Goal: Task Accomplishment & Management: Manage account settings

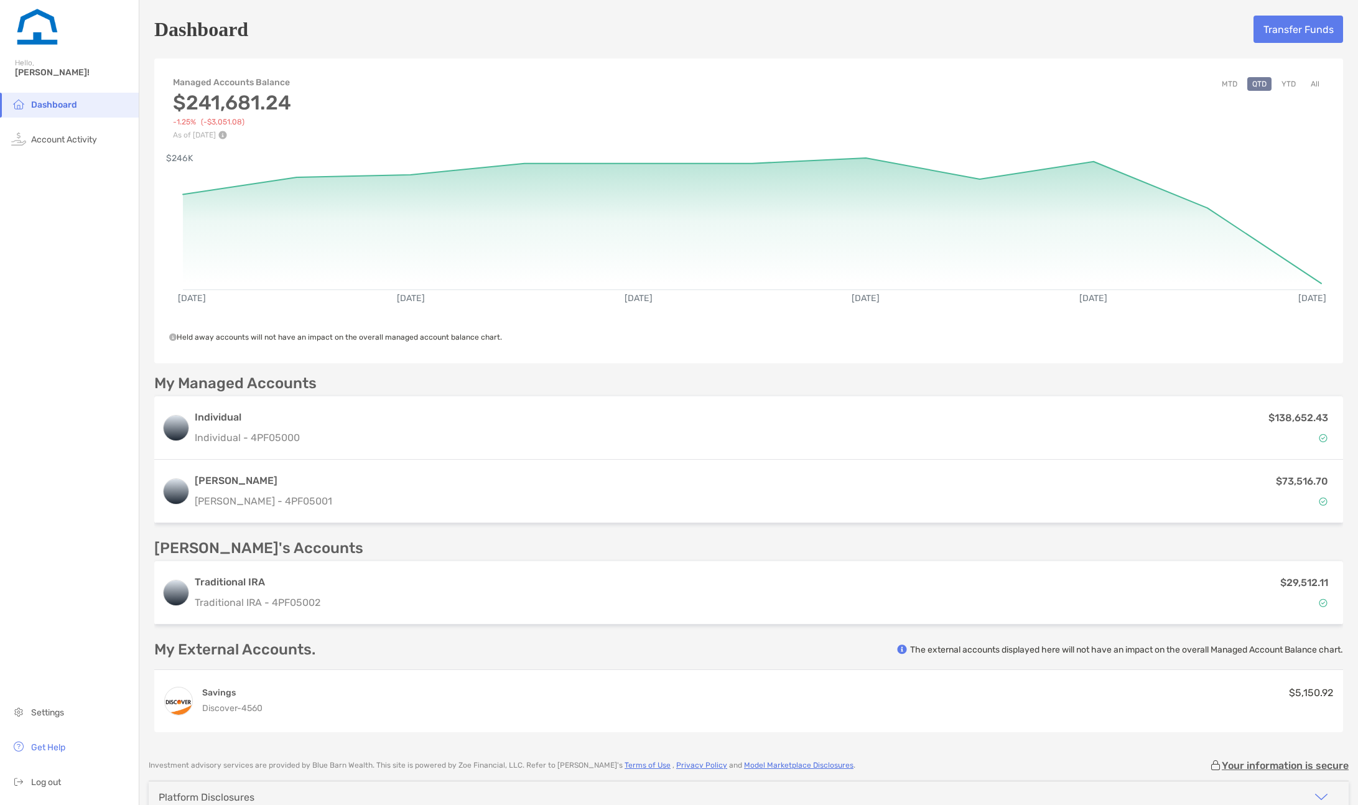
click at [1277, 85] on button "YTD" at bounding box center [1289, 84] width 24 height 14
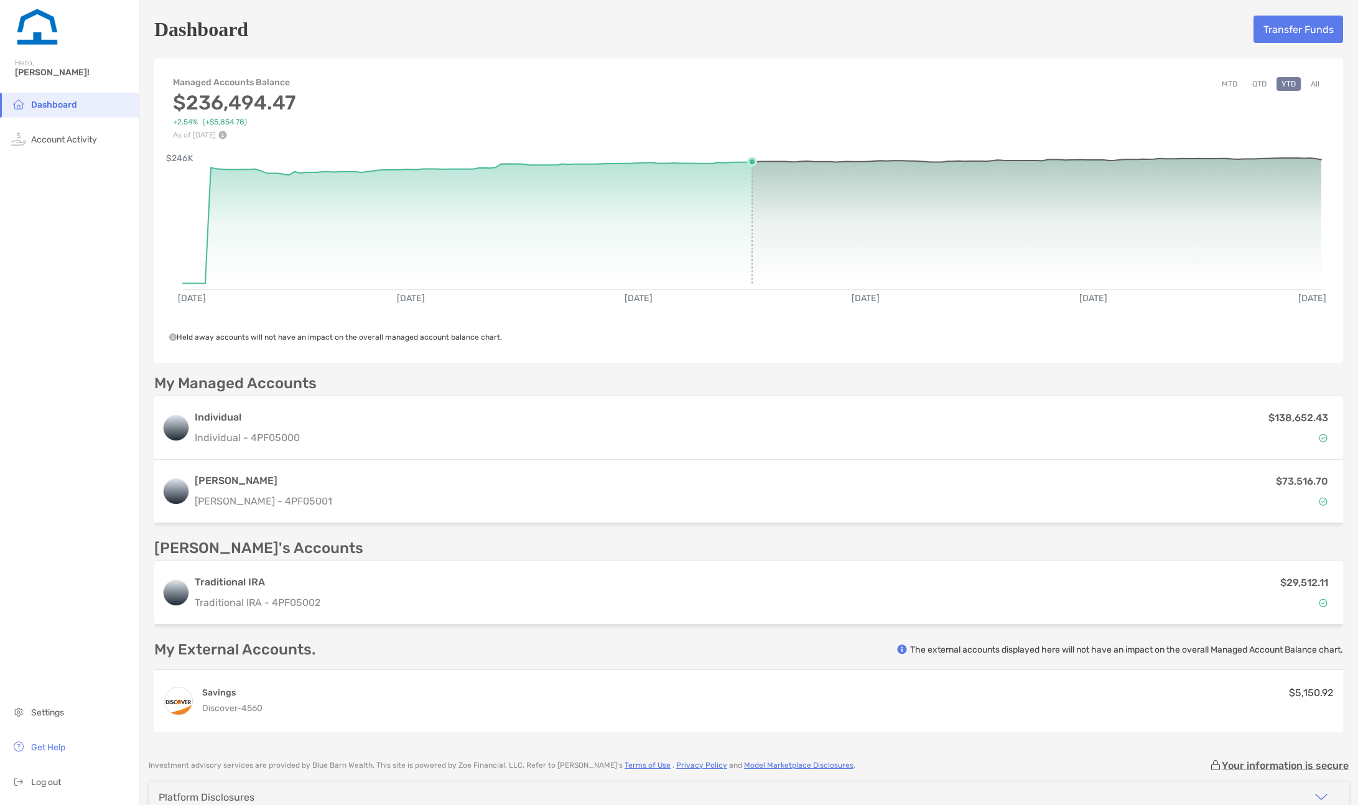
click at [746, 282] on icon at bounding box center [467, 223] width 569 height 122
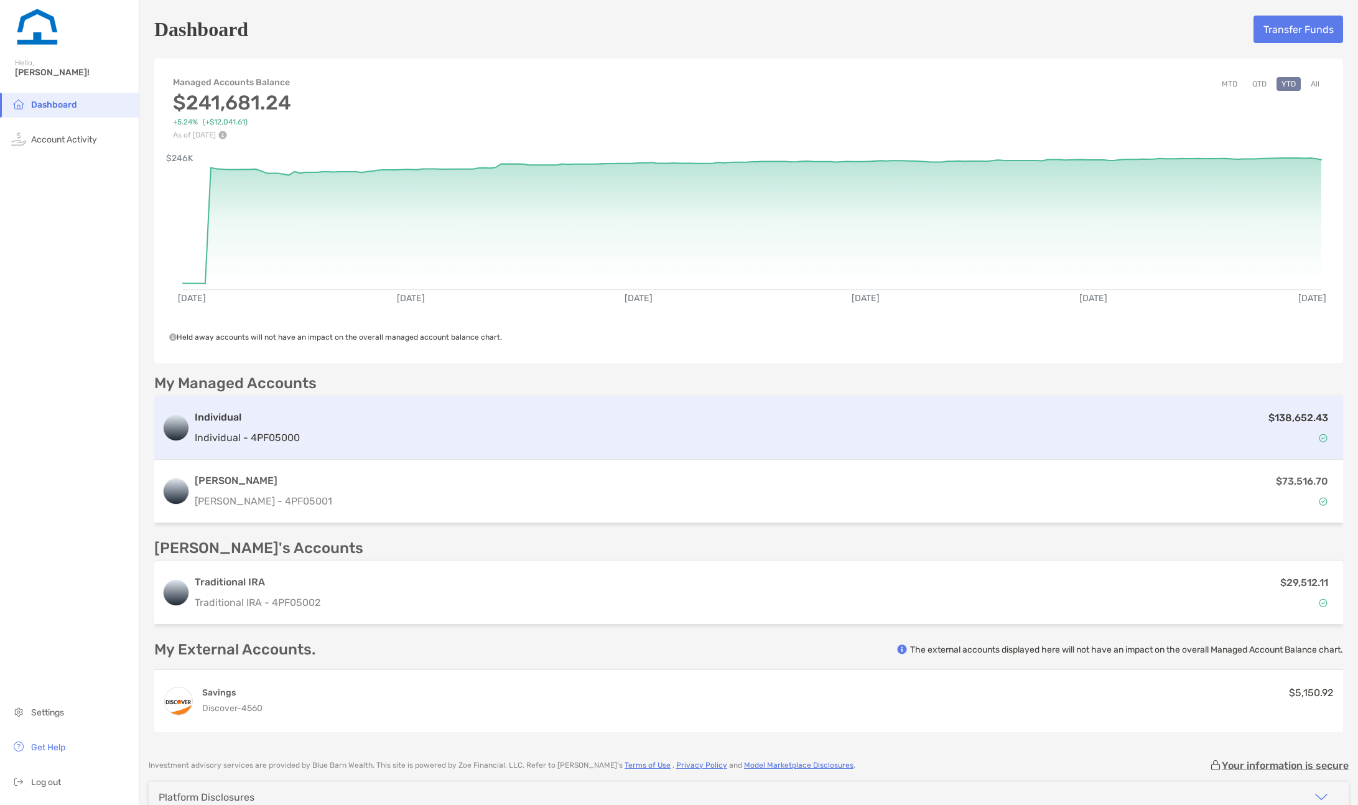
click at [1319, 439] on img at bounding box center [1323, 438] width 9 height 9
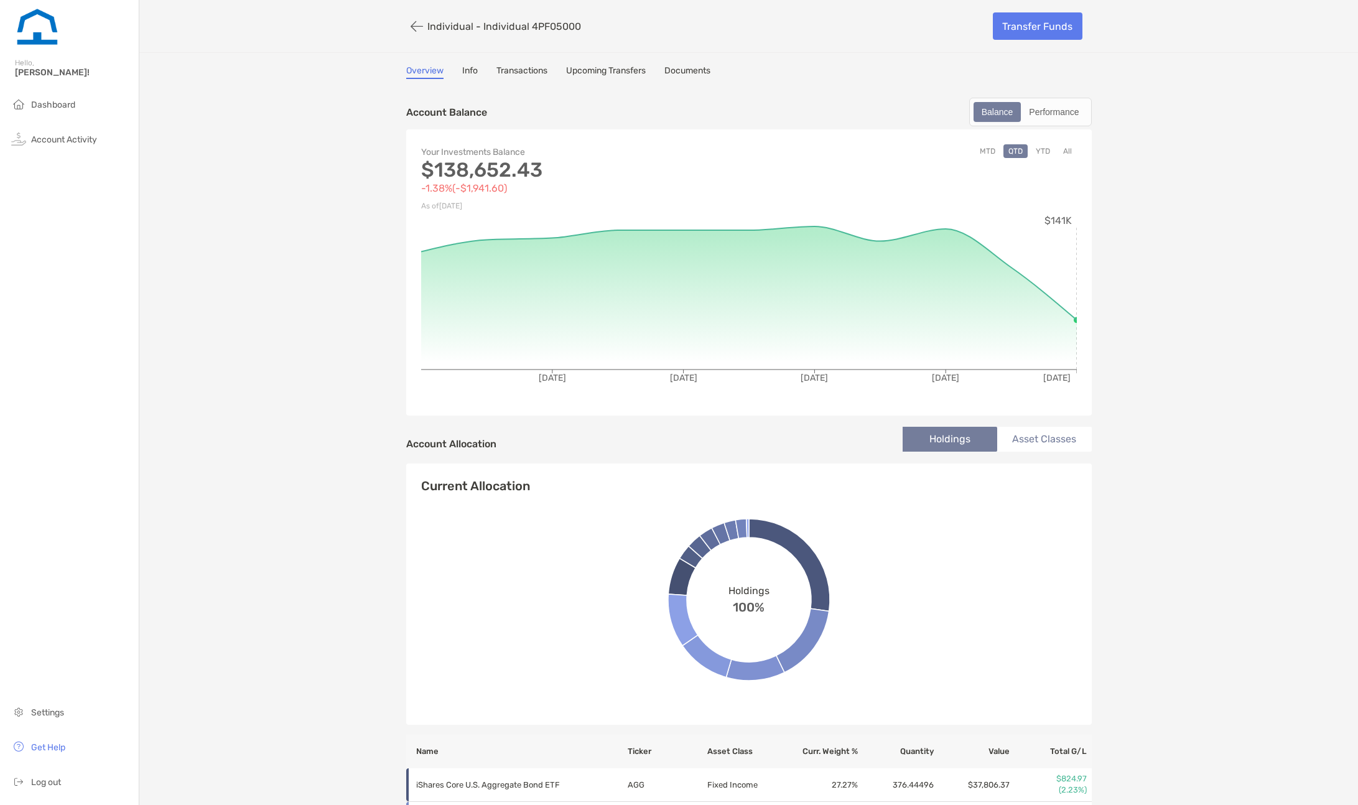
click at [278, 675] on div "Individual - Individual 4PF05000 Transfer Funds Overview Info Transactions Upco…" at bounding box center [748, 602] width 1219 height 1205
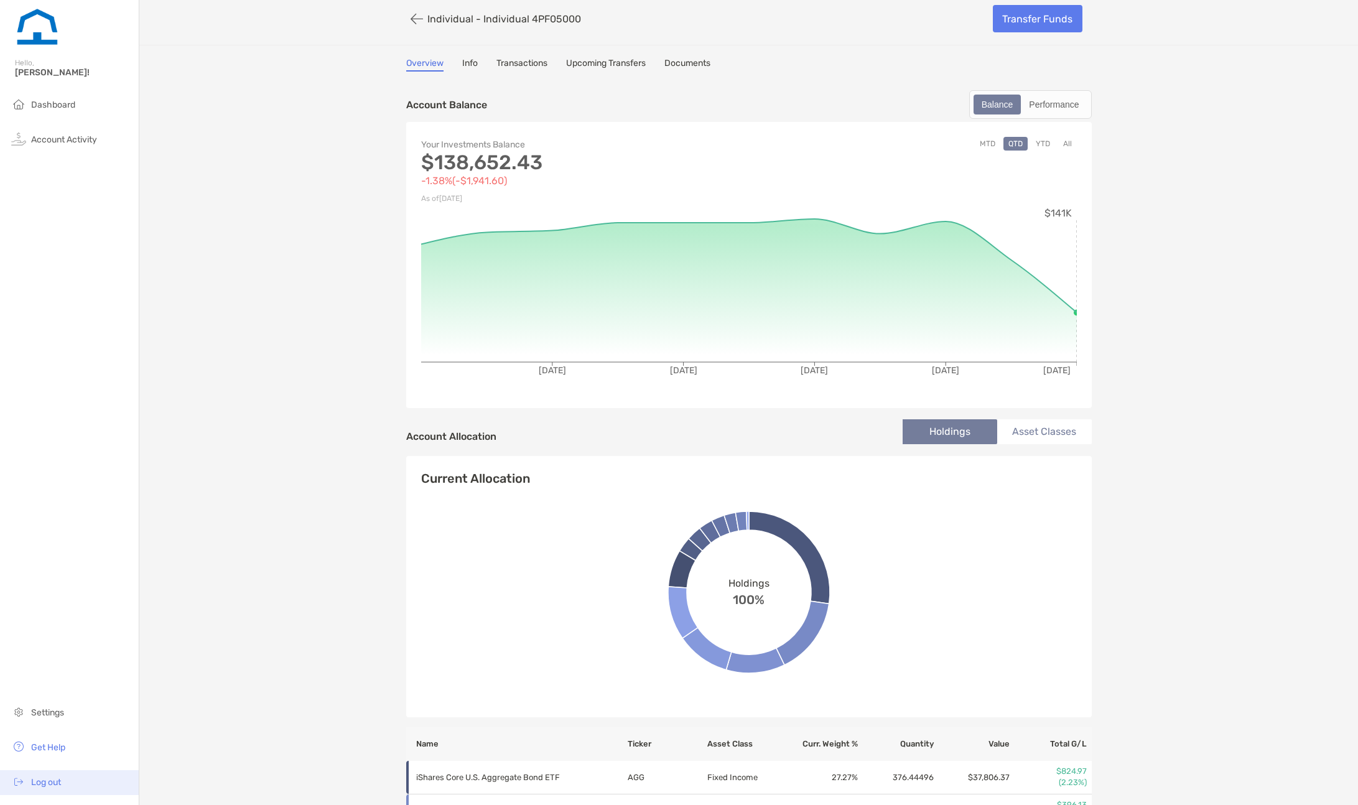
click at [22, 778] on img at bounding box center [18, 781] width 15 height 15
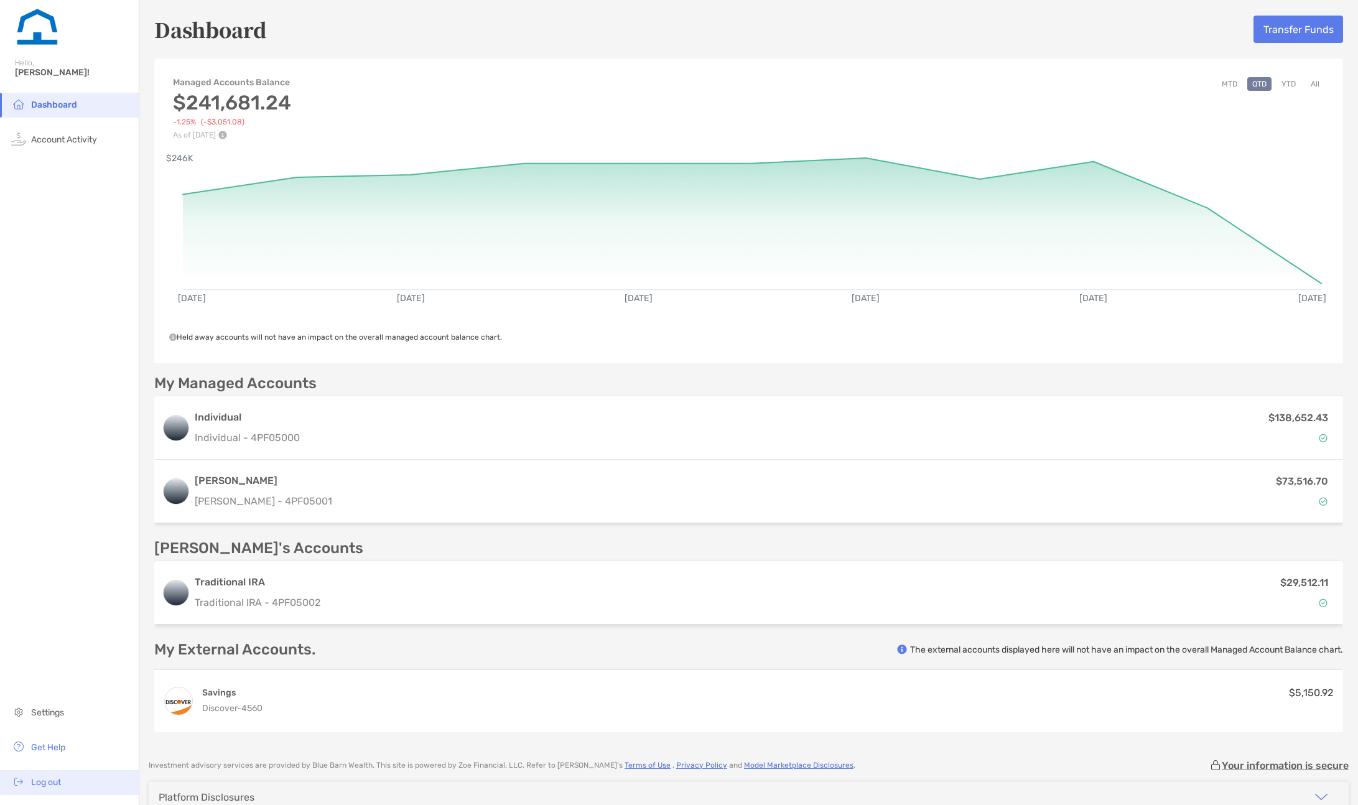
click at [72, 791] on li "Log out" at bounding box center [69, 782] width 139 height 25
